Goal: Check status: Check status

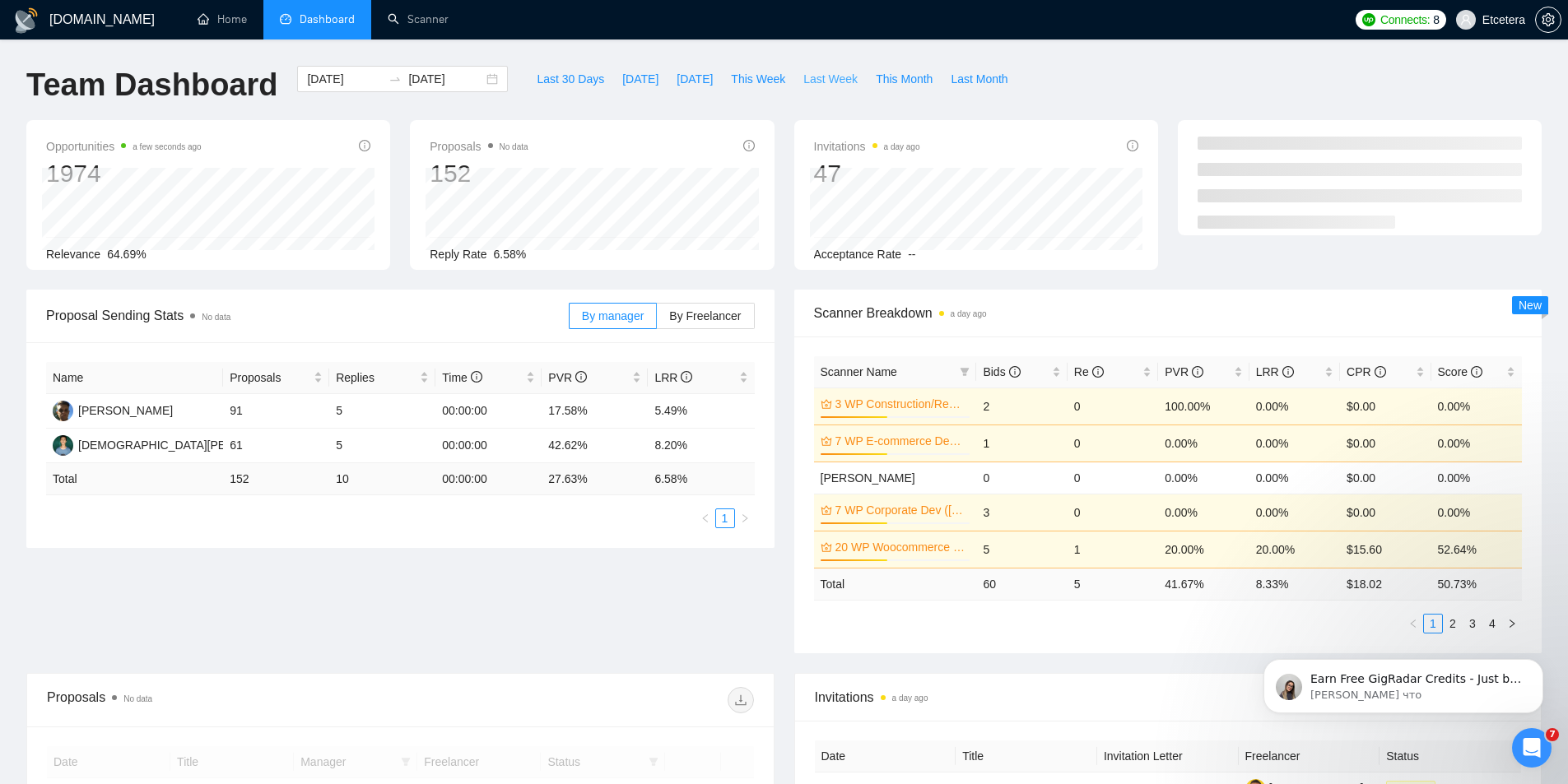
click at [794, 79] on button "Last Week" at bounding box center [831, 78] width 73 height 26
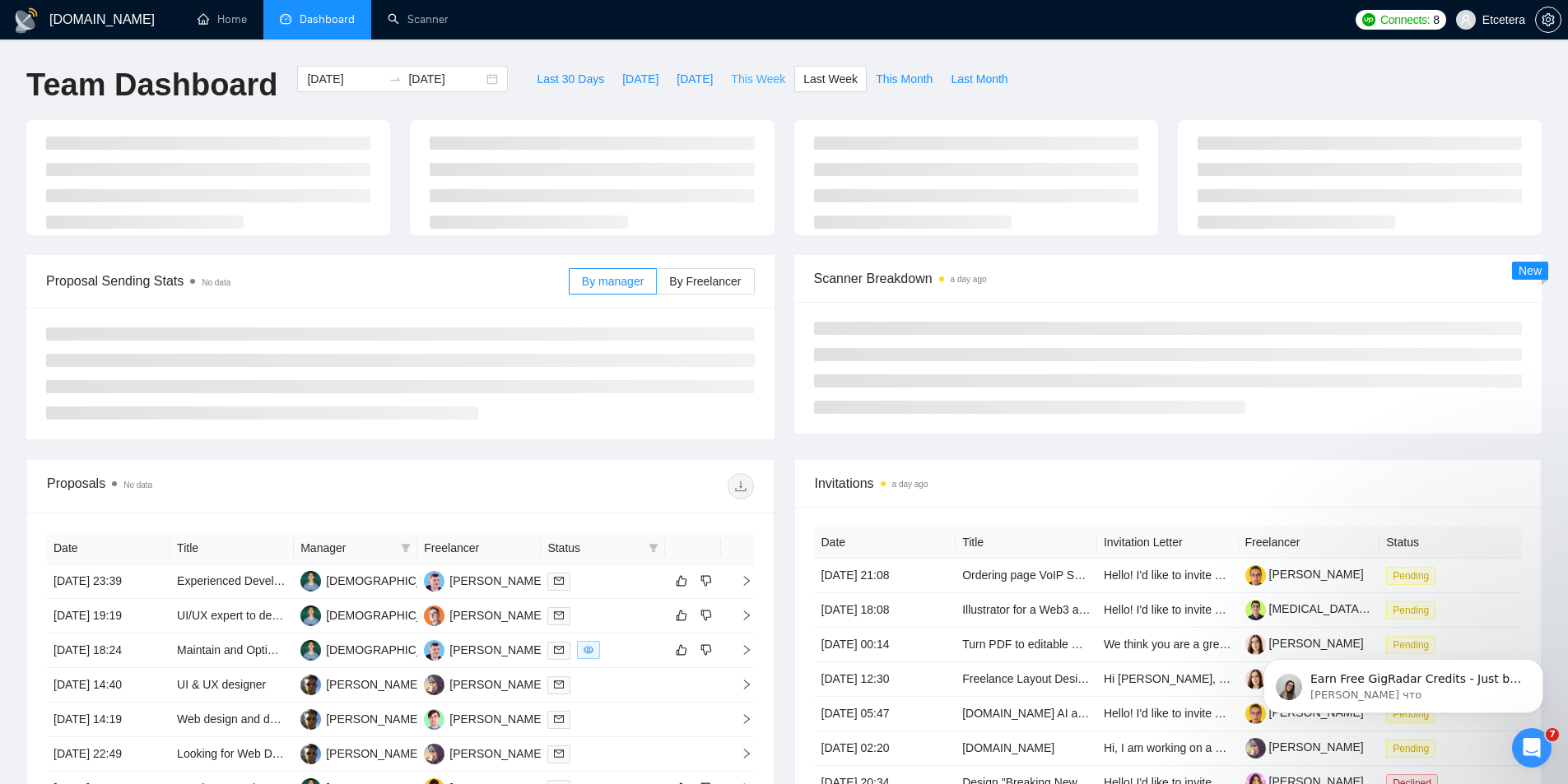
type input "[DATE]"
click at [752, 74] on span "This Week" at bounding box center [758, 79] width 55 height 18
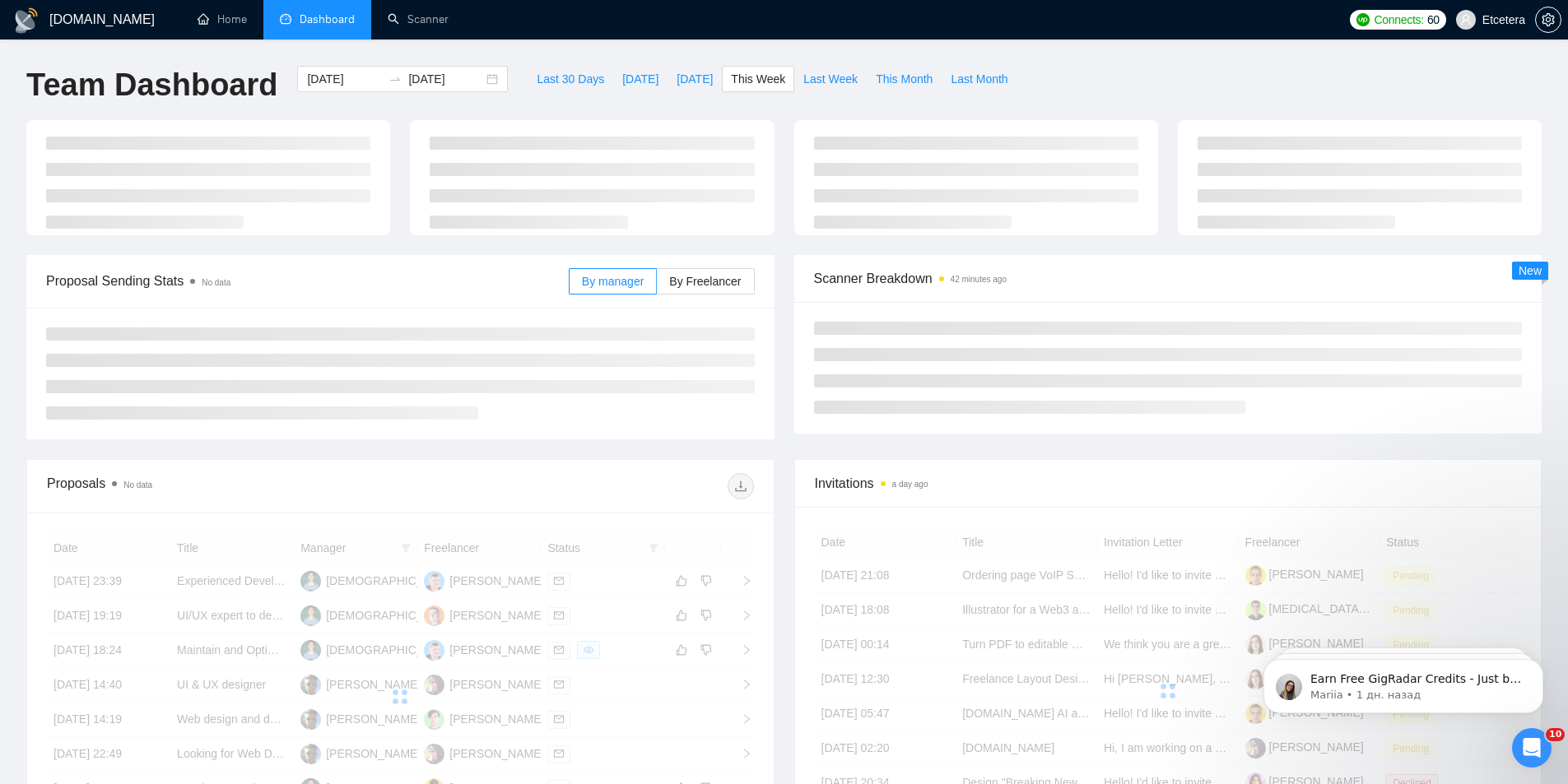
type input "[DATE]"
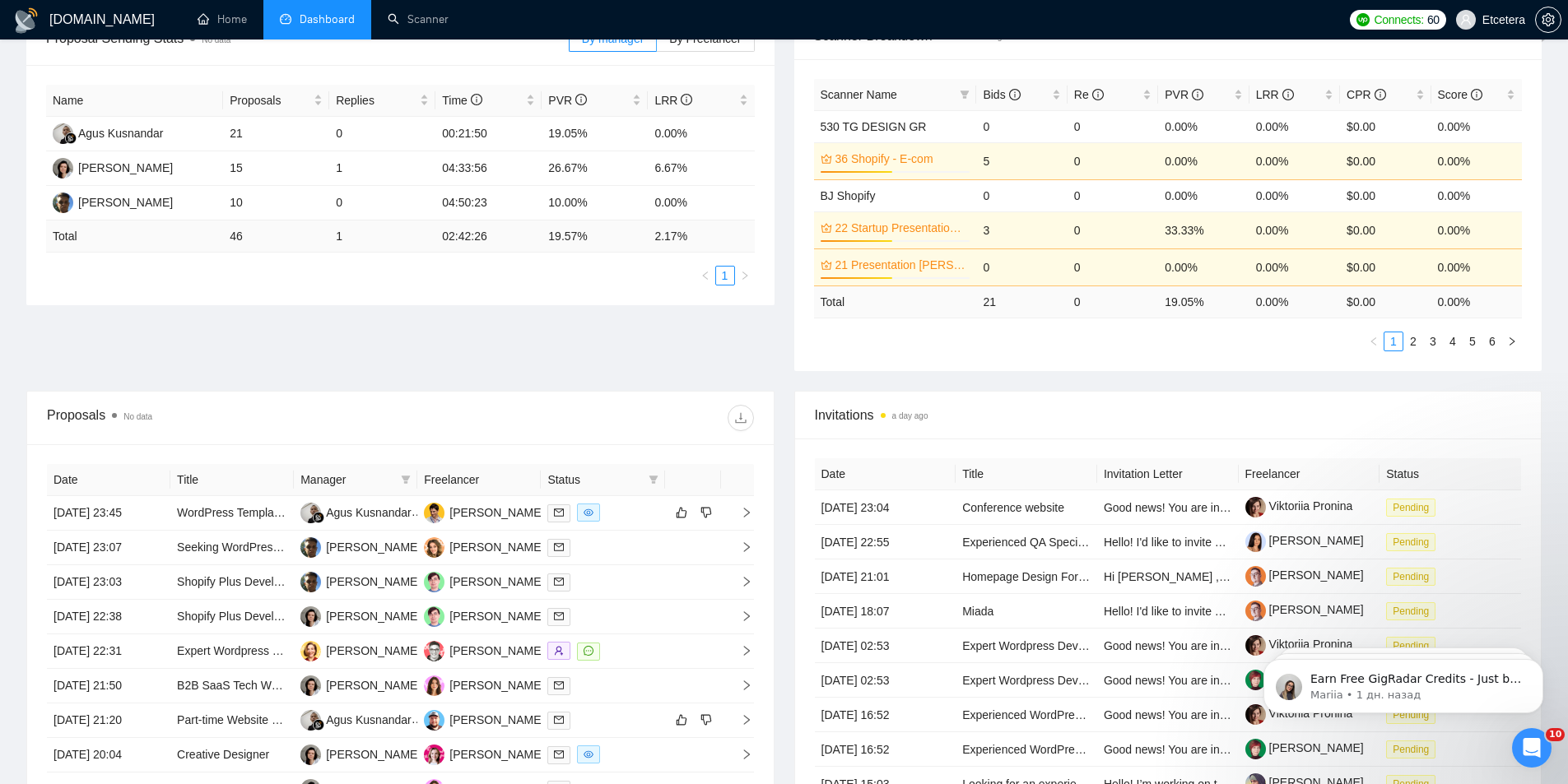
scroll to position [535, 0]
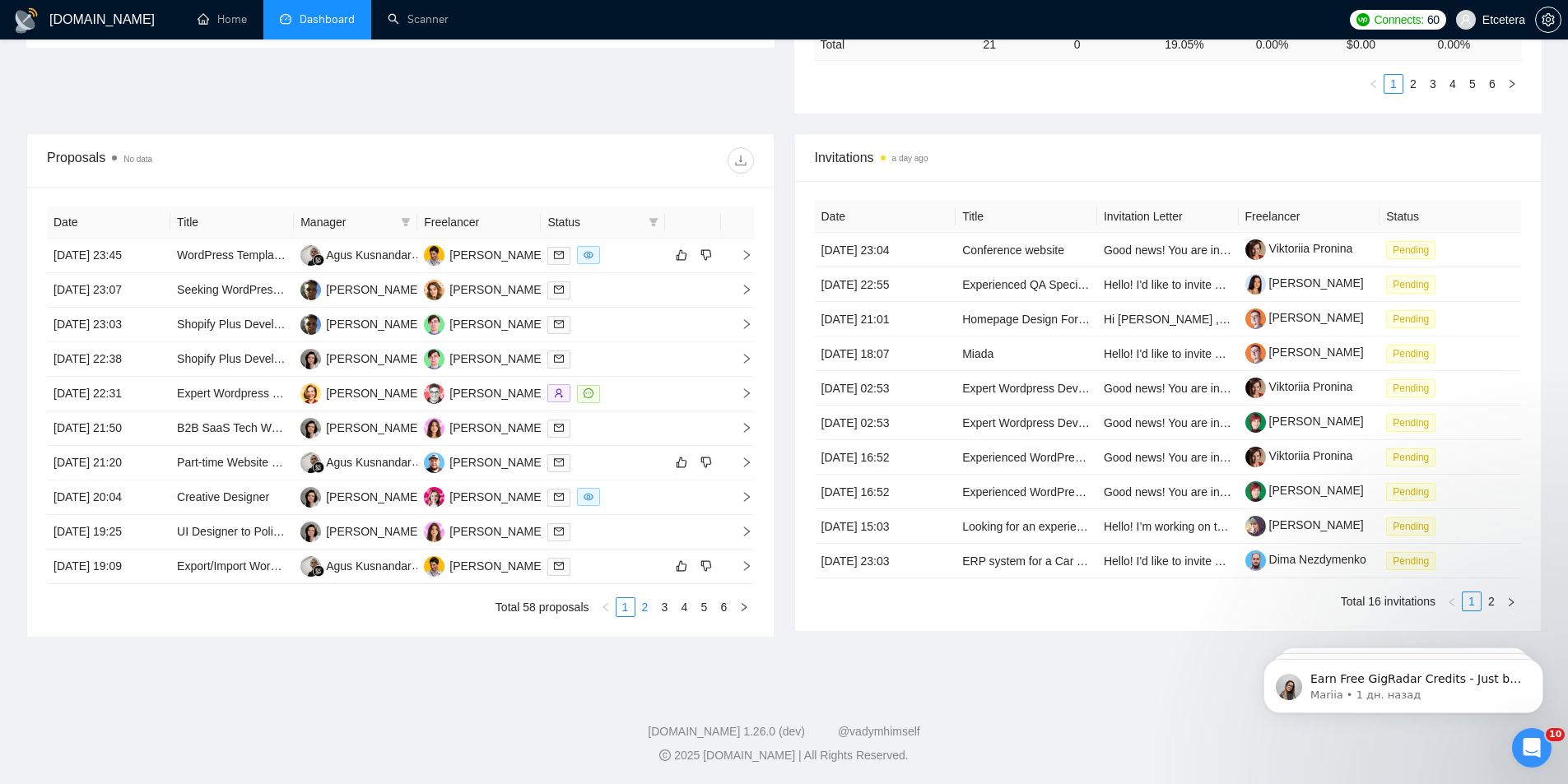
click at [648, 606] on link "2" at bounding box center [645, 607] width 18 height 18
